Goal: Task Accomplishment & Management: Manage account settings

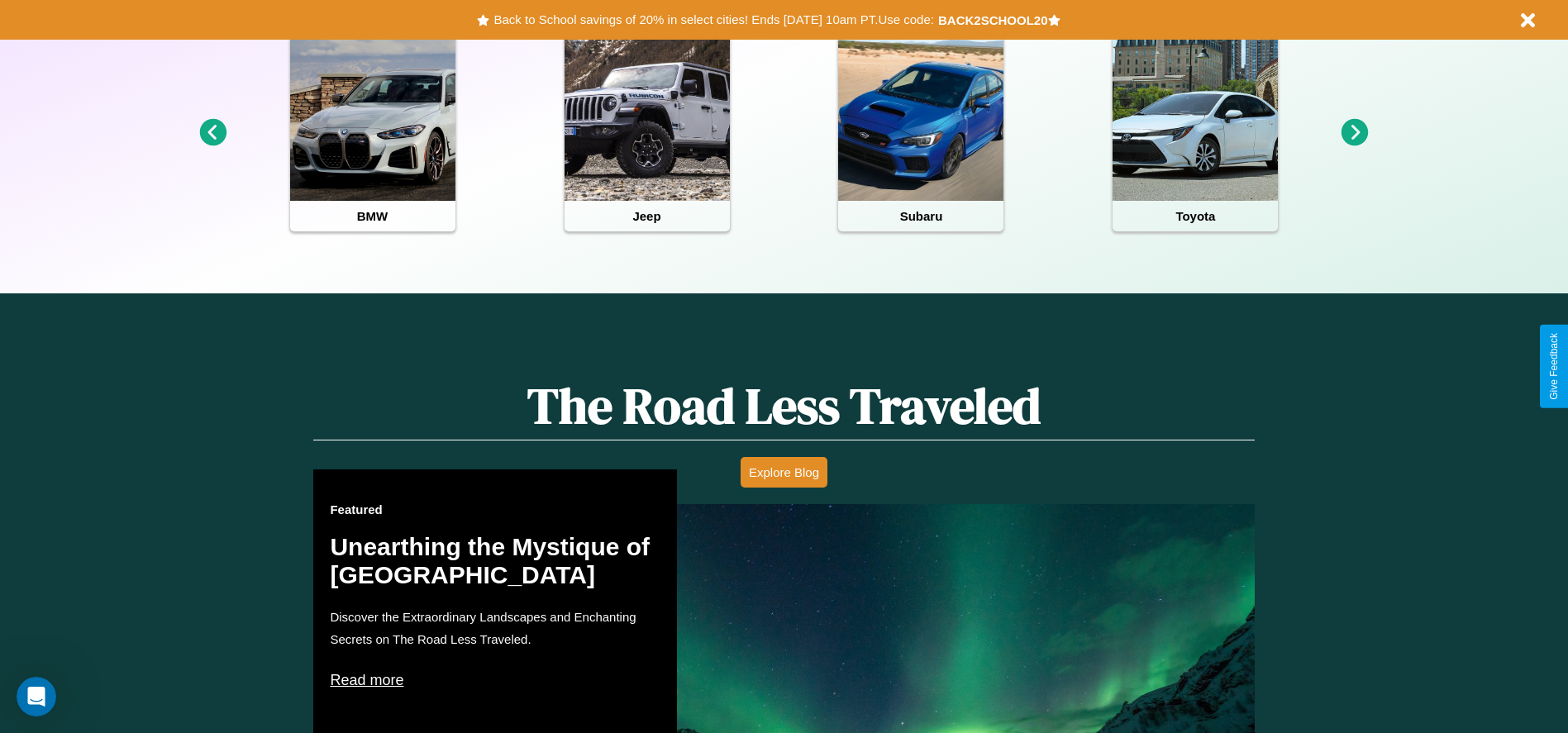
scroll to position [736, 0]
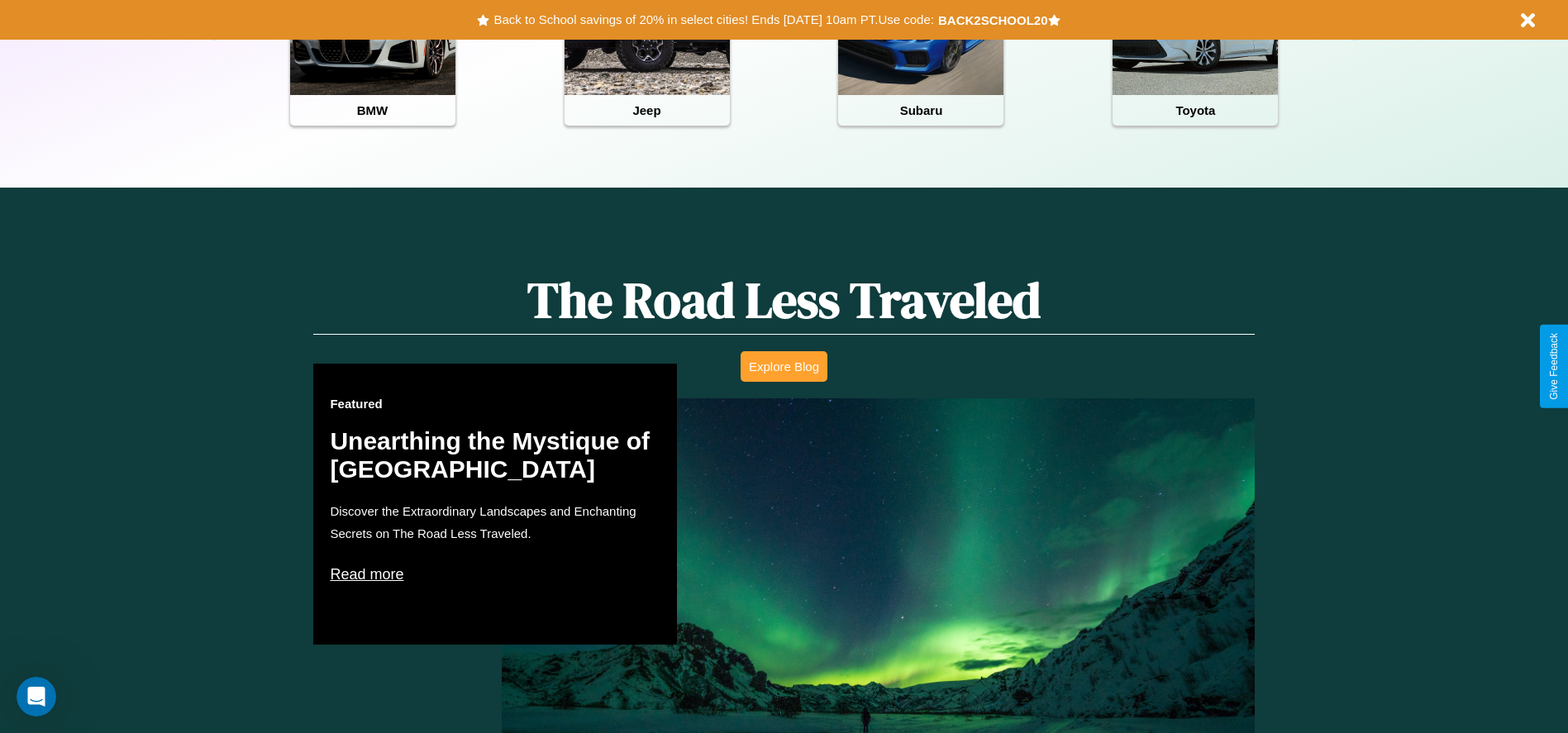
click at [784, 366] on button "Explore Blog" at bounding box center [784, 366] width 87 height 30
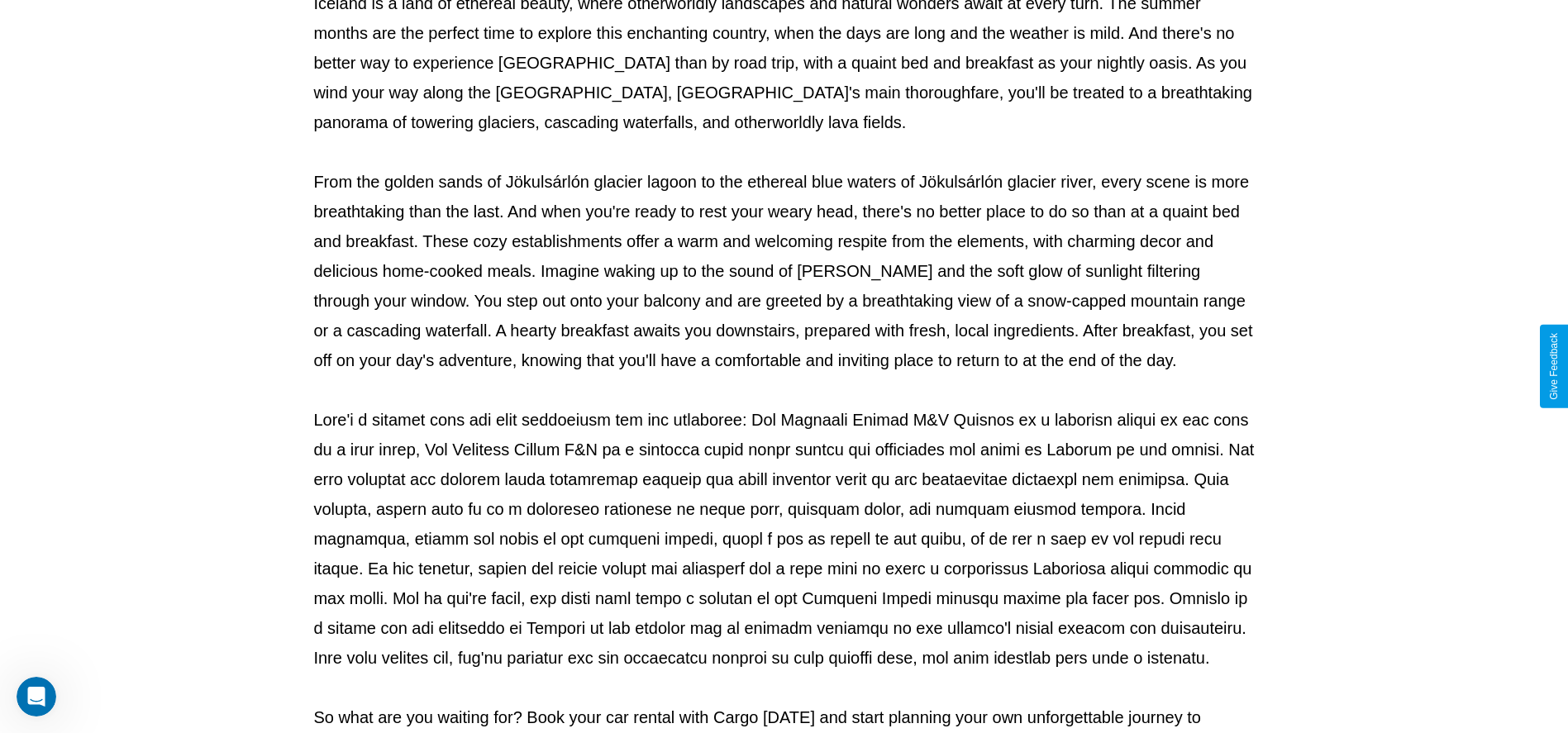
scroll to position [548, 0]
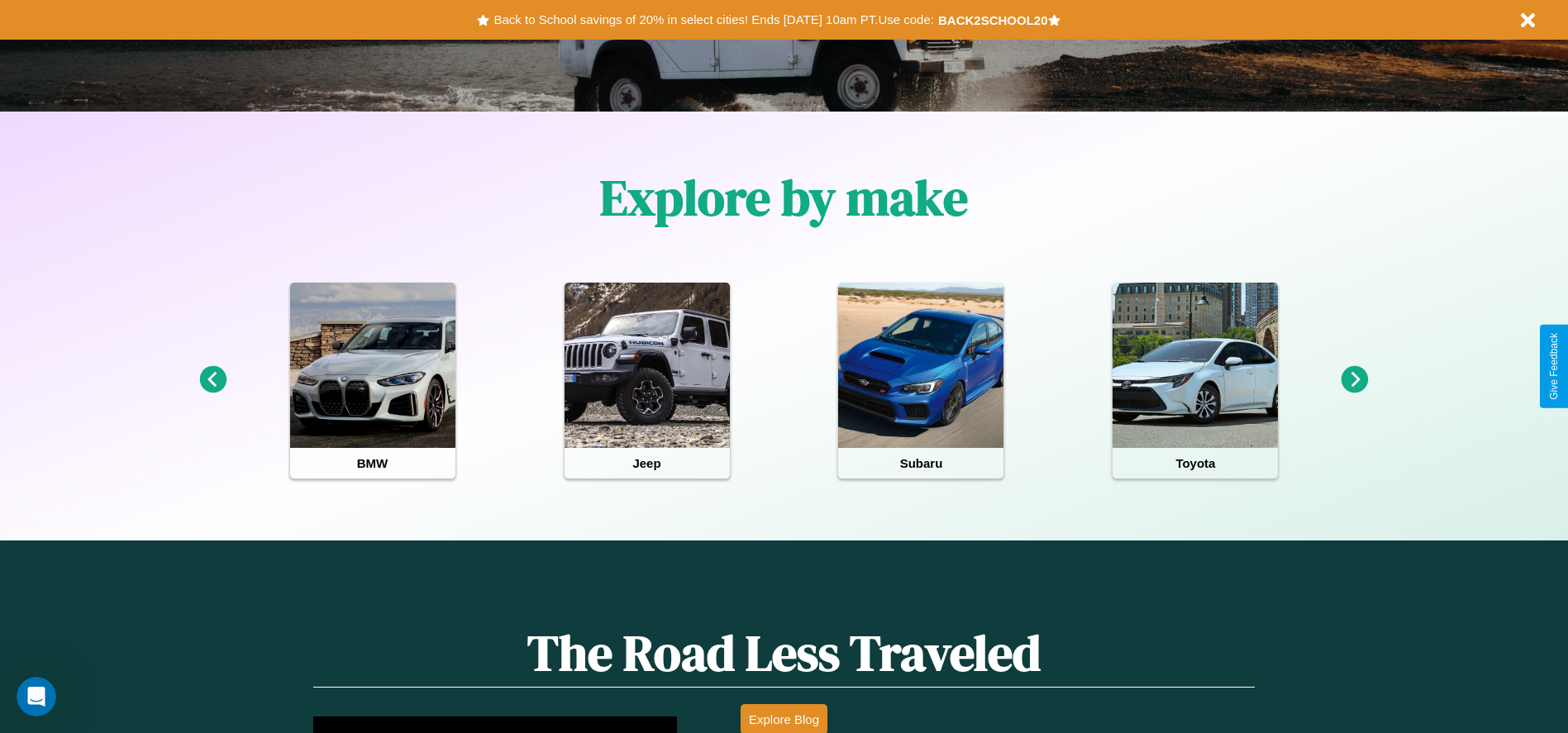
scroll to position [343, 0]
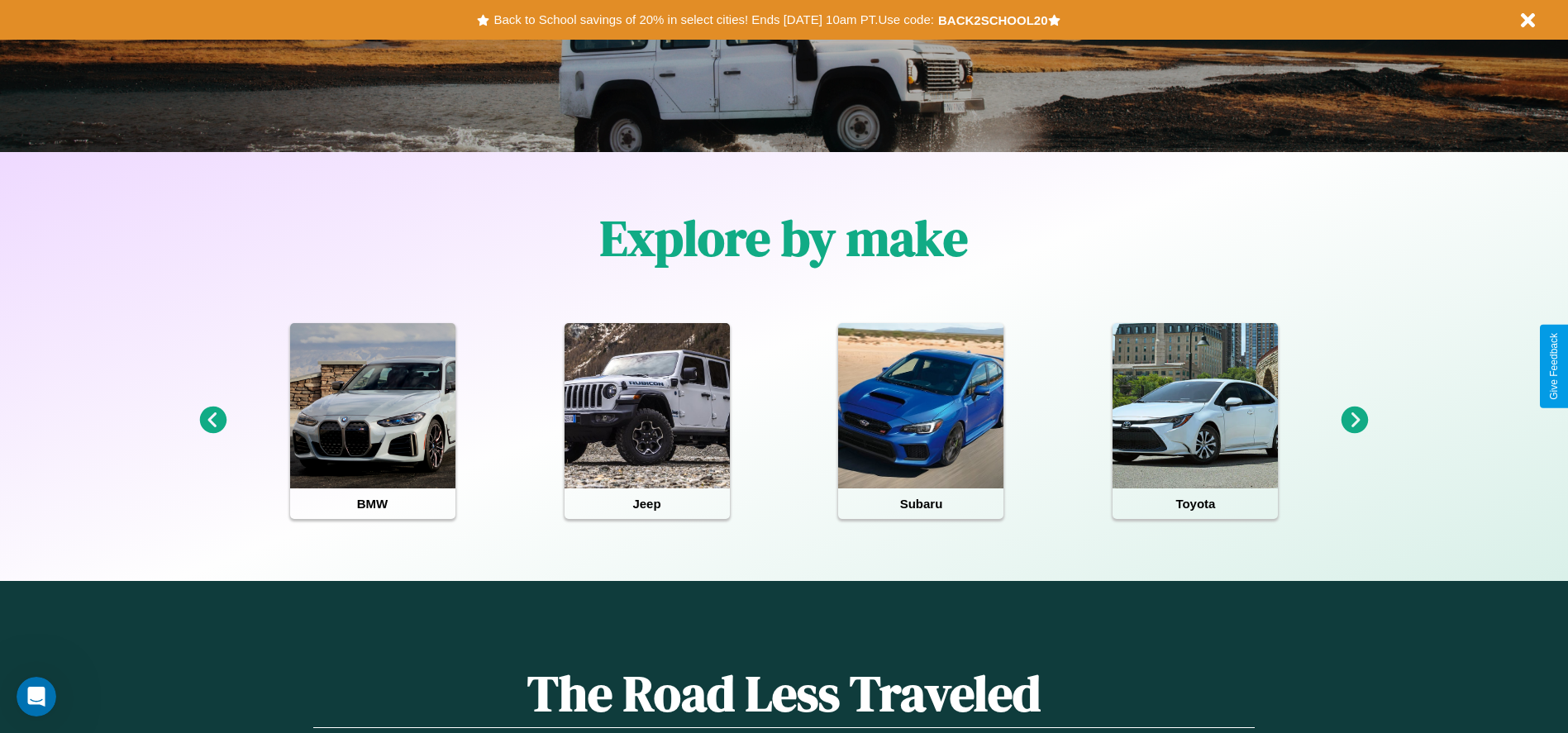
click at [1355, 421] on icon at bounding box center [1355, 420] width 27 height 27
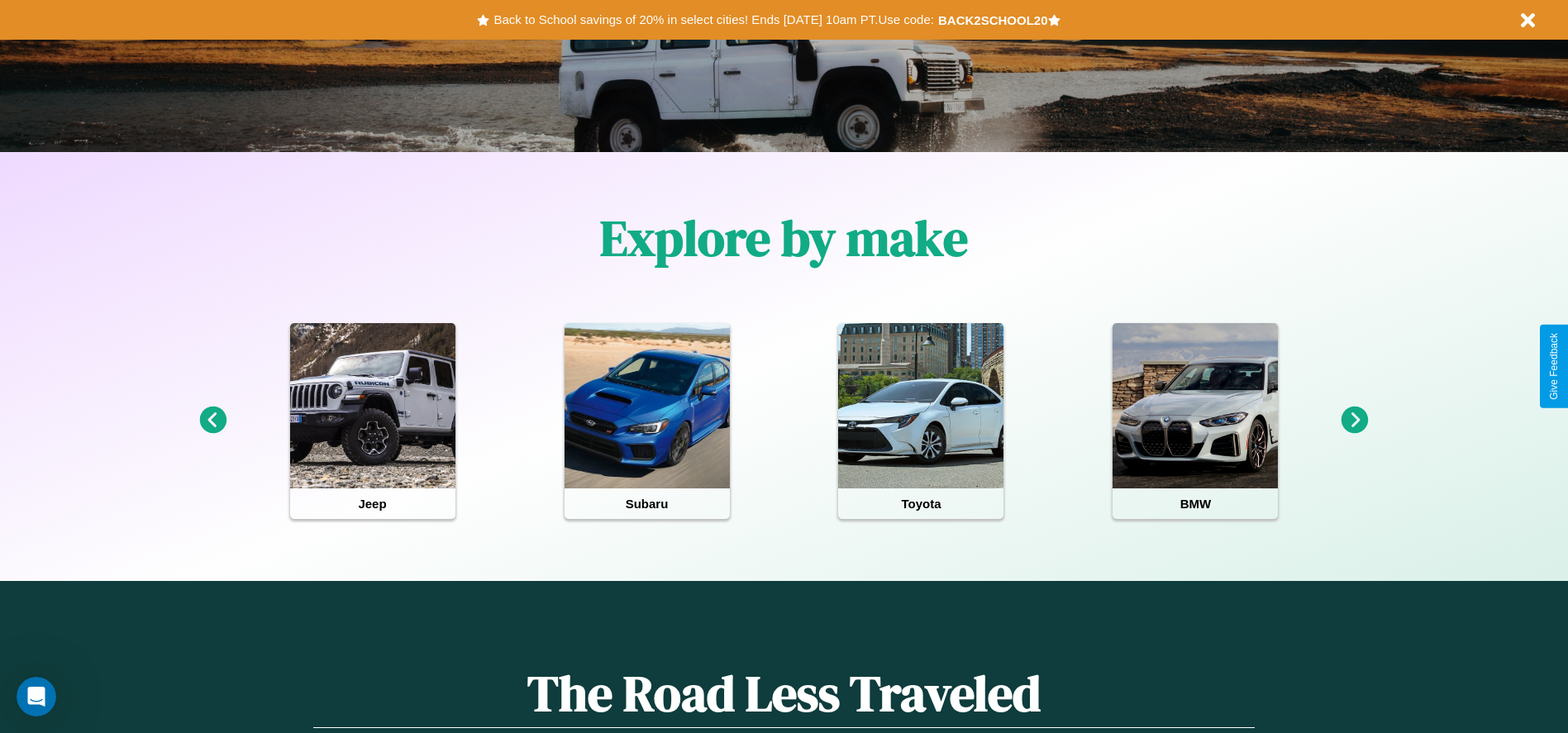
click at [1355, 421] on icon at bounding box center [1355, 420] width 27 height 27
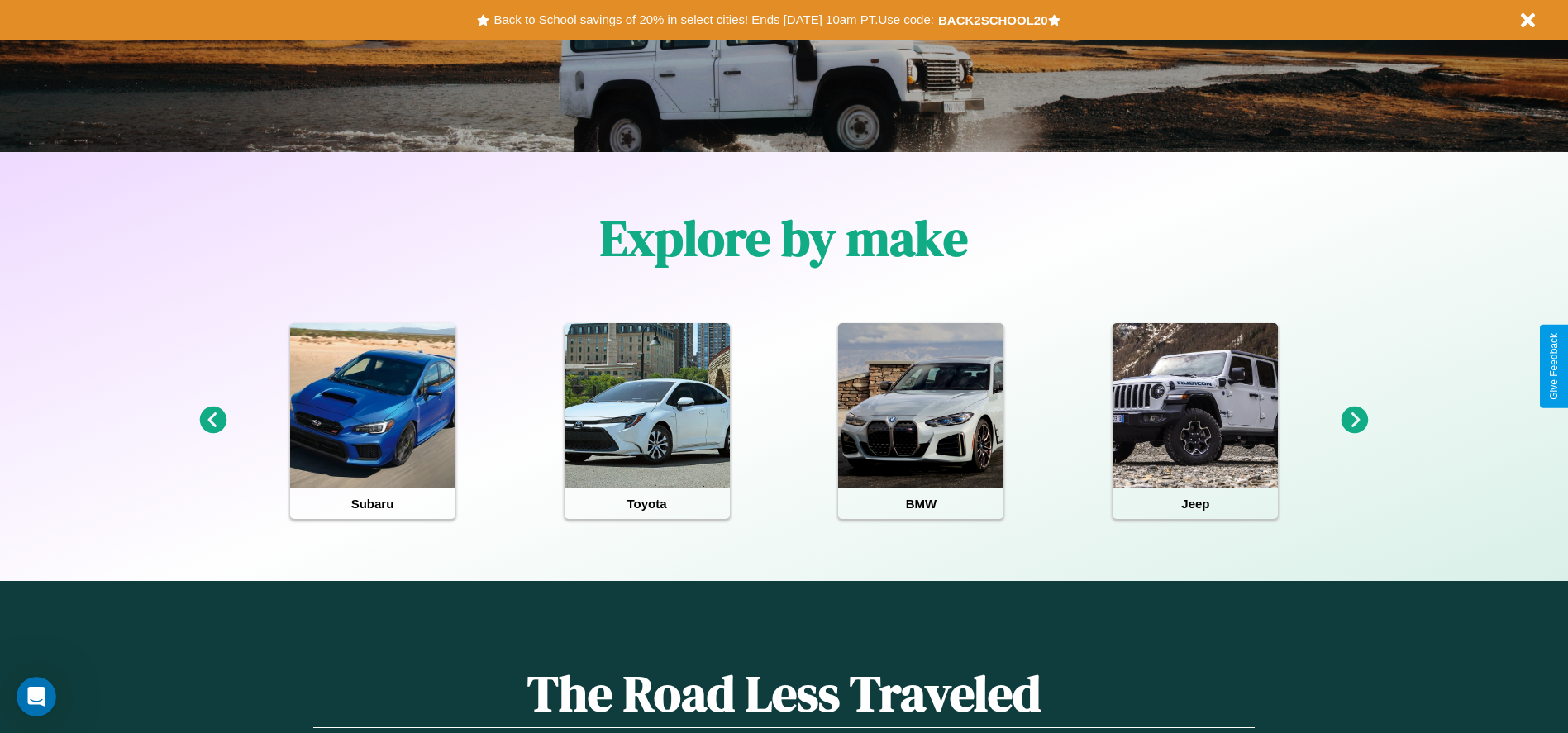
click at [1355, 421] on icon at bounding box center [1355, 420] width 27 height 27
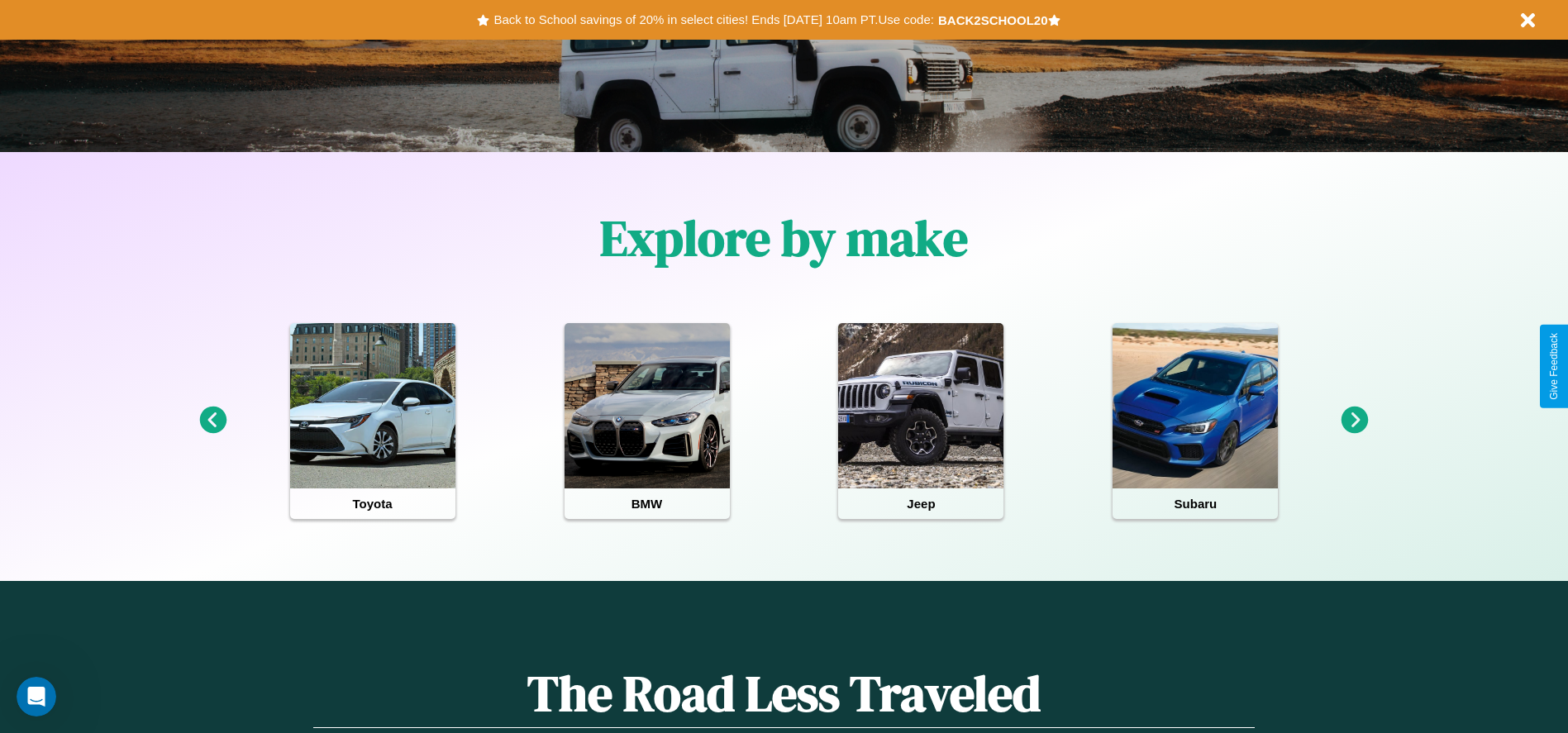
click at [1355, 421] on icon at bounding box center [1355, 420] width 27 height 27
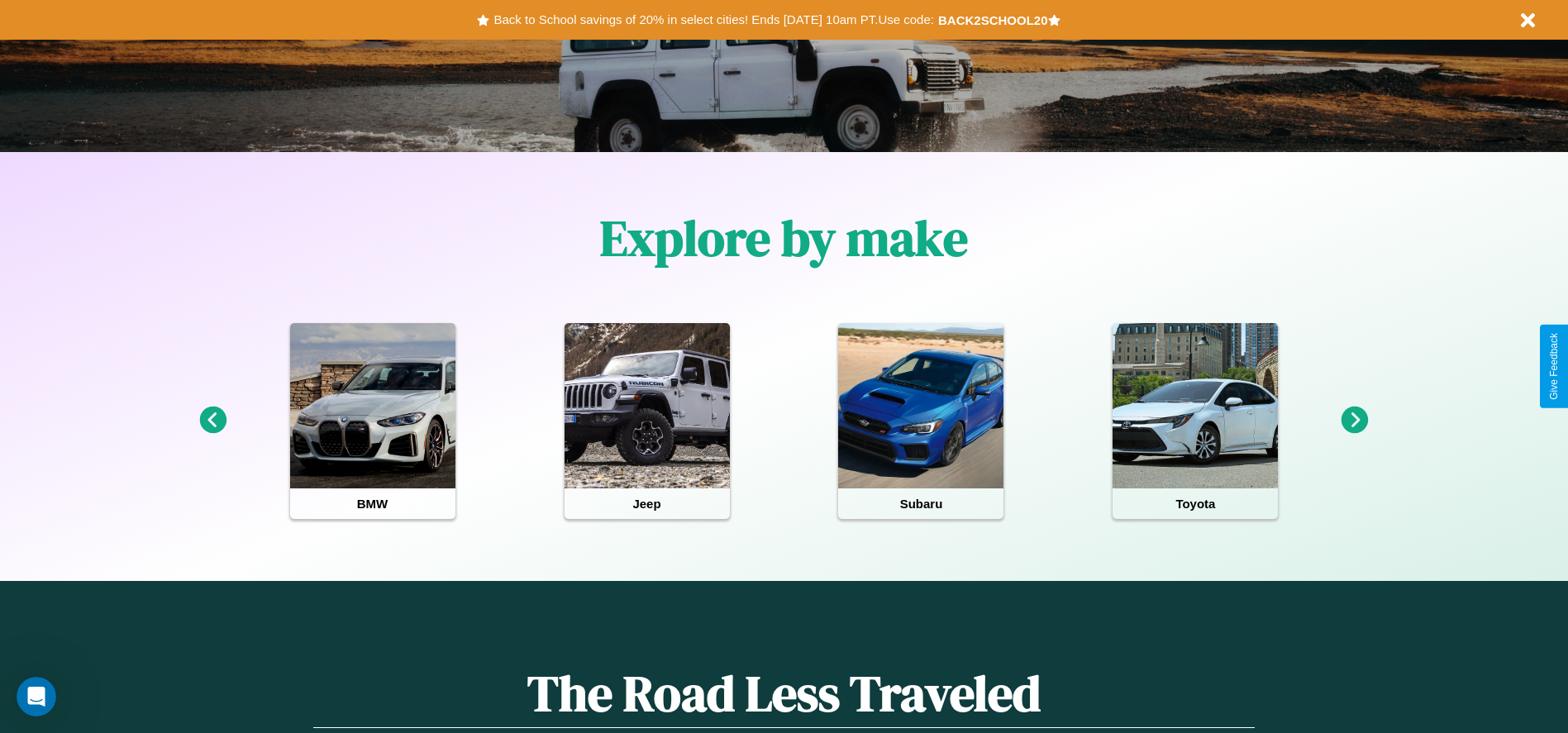
click at [213, 421] on icon at bounding box center [213, 420] width 27 height 27
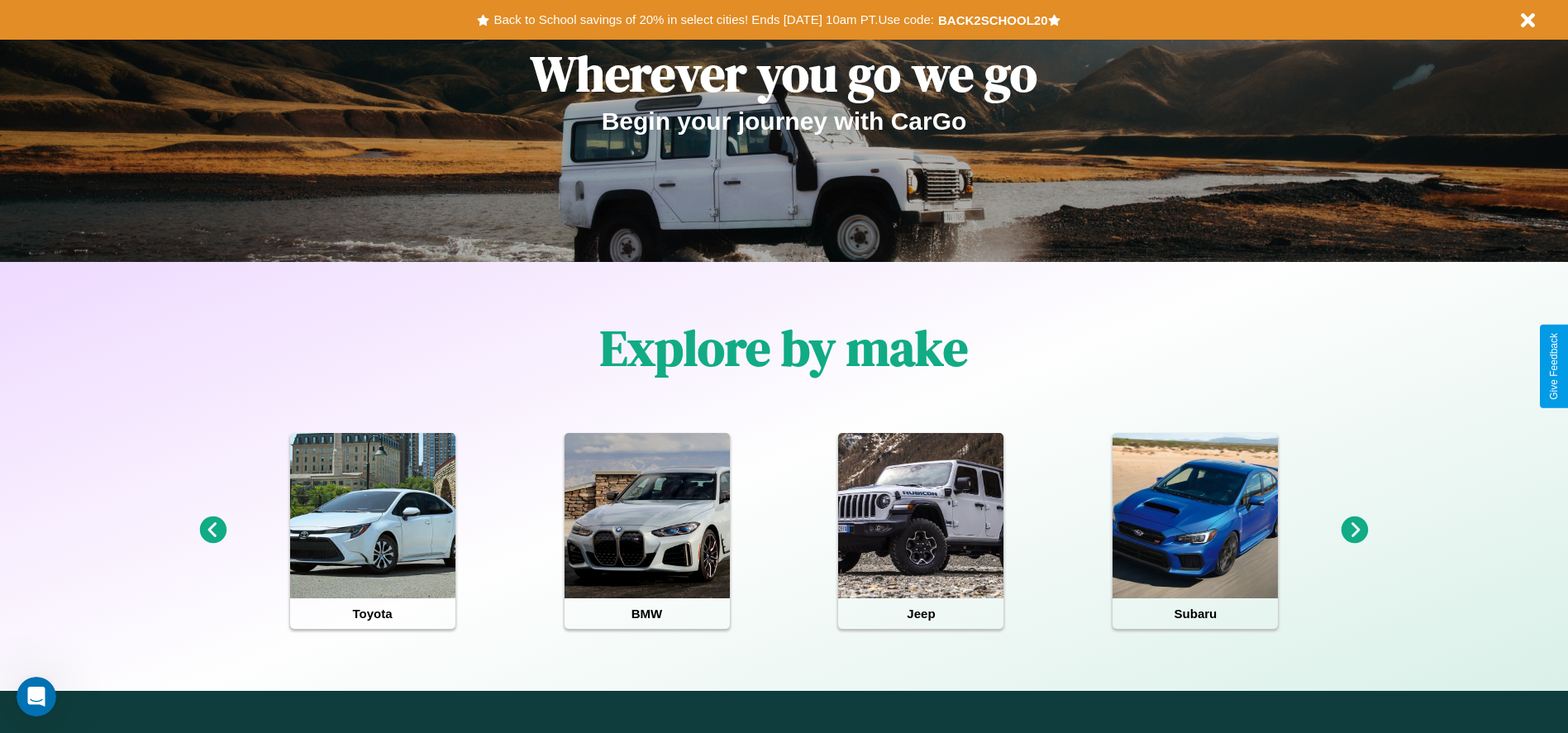
scroll to position [0, 0]
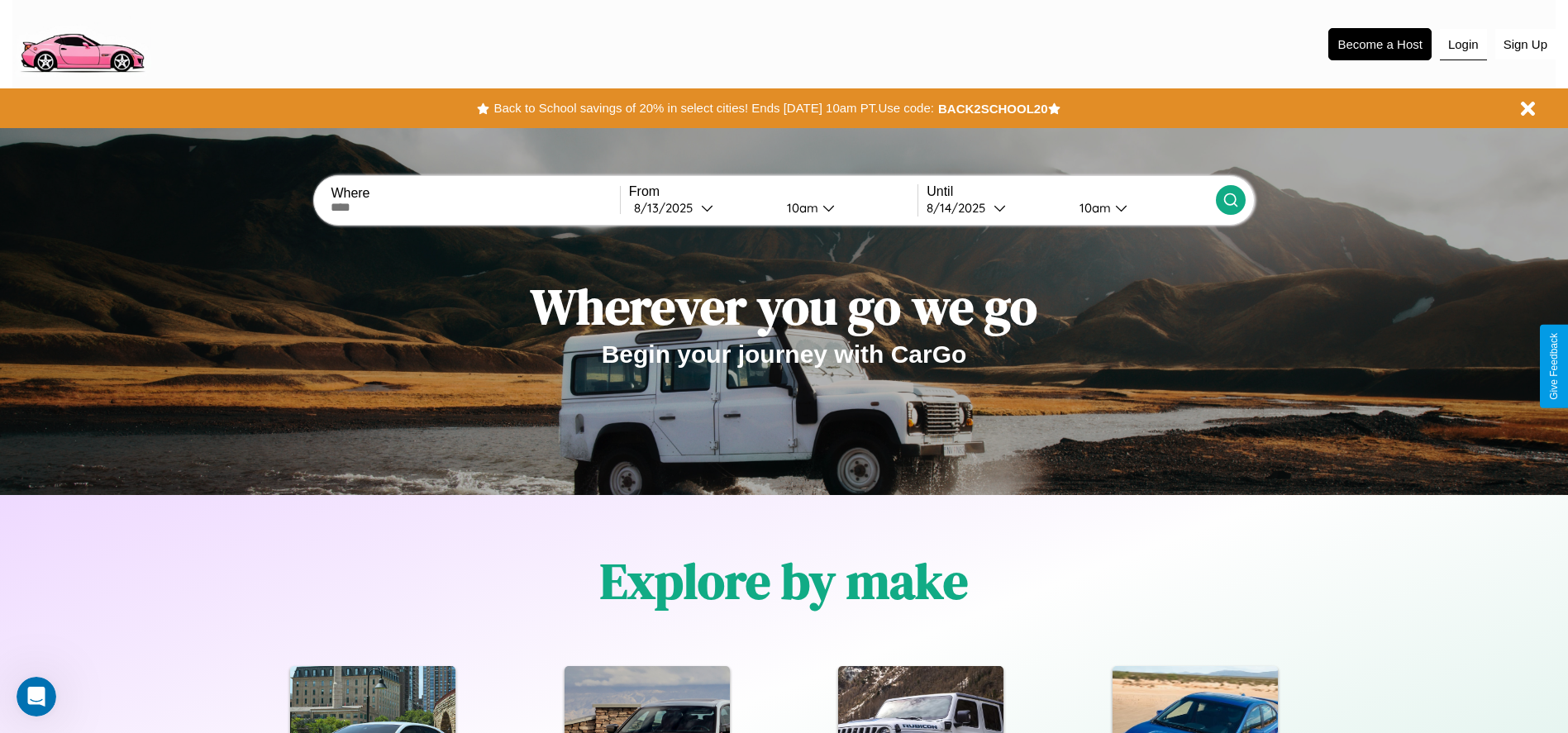
click at [1463, 43] on button "Login" at bounding box center [1463, 44] width 47 height 31
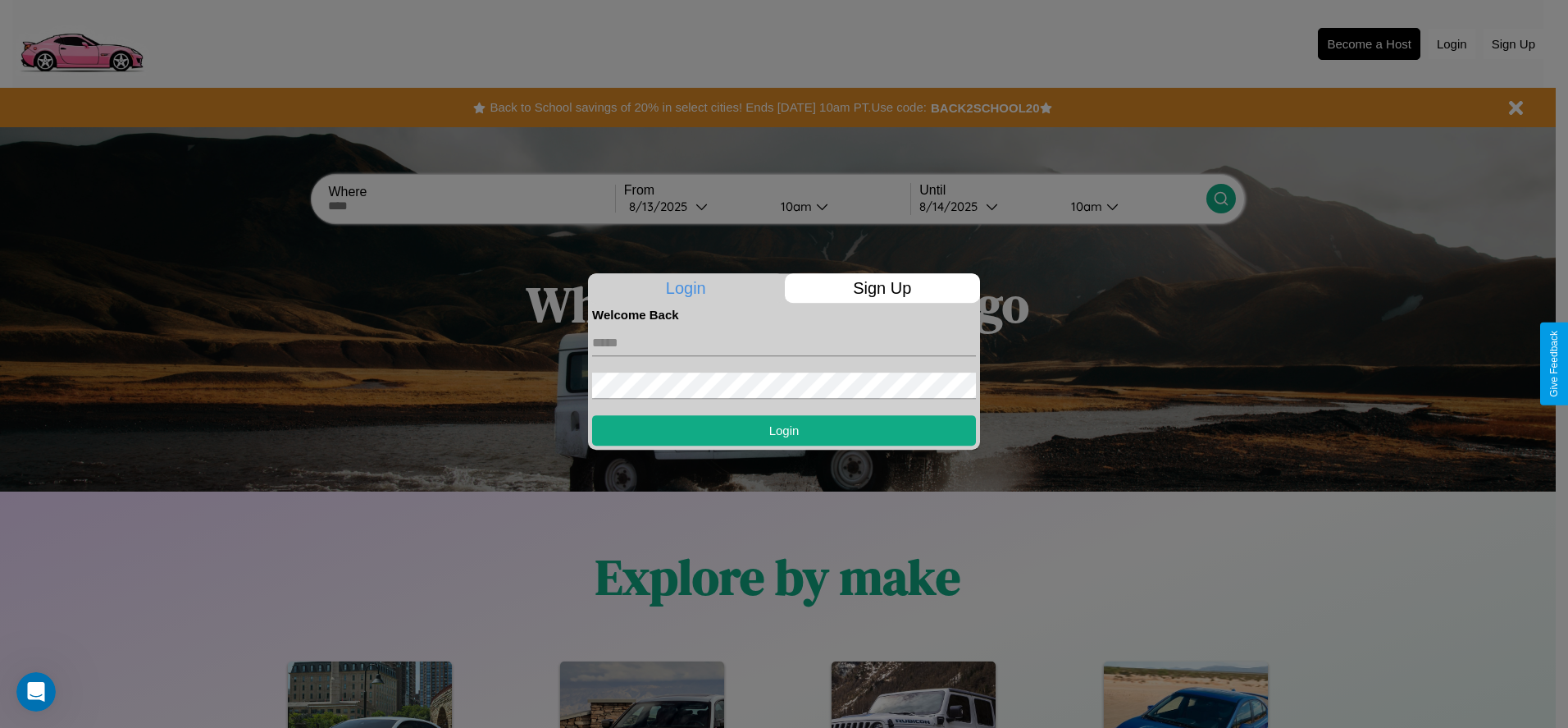
click at [784, 342] on input "text" at bounding box center [784, 343] width 384 height 26
type input "**********"
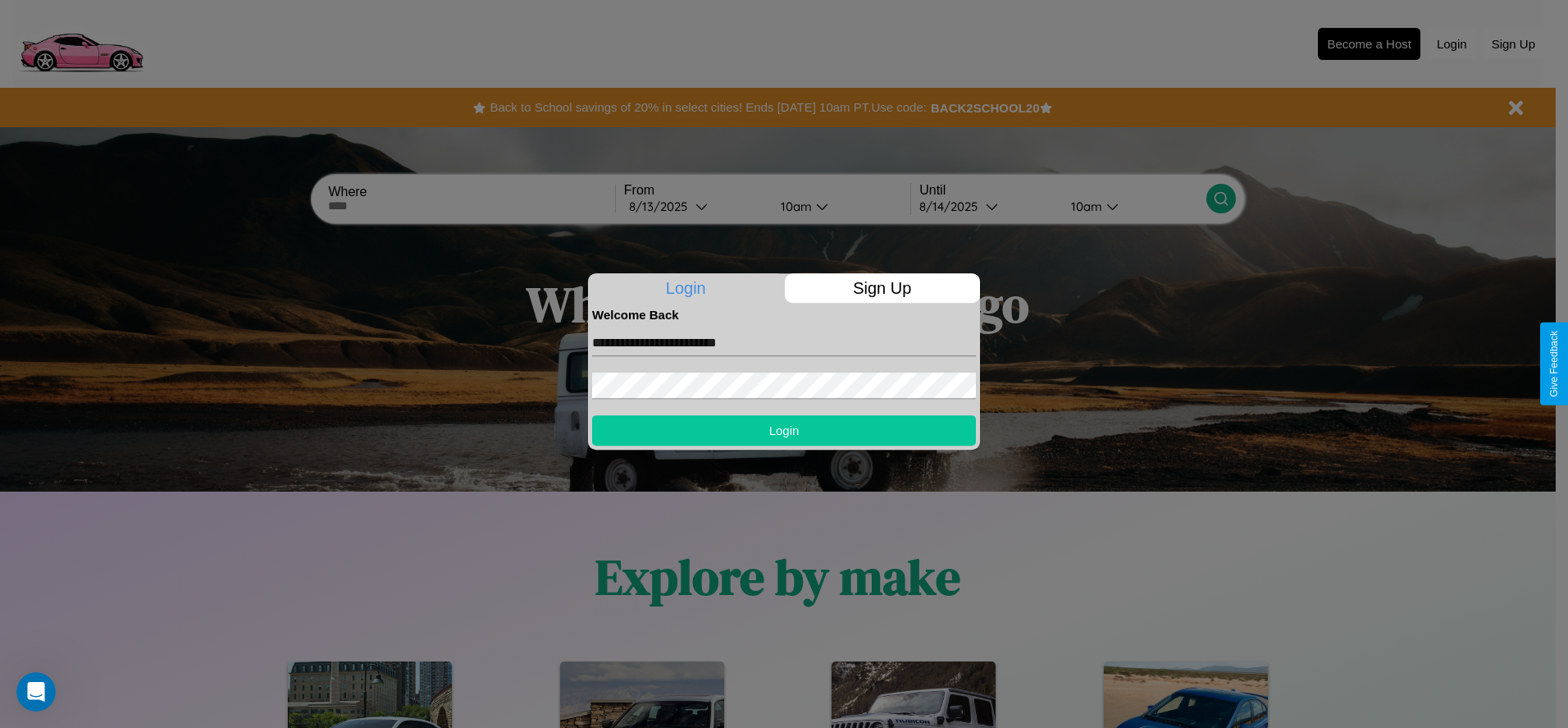
click at [784, 430] on button "Login" at bounding box center [784, 430] width 384 height 30
